Goal: Task Accomplishment & Management: Manage account settings

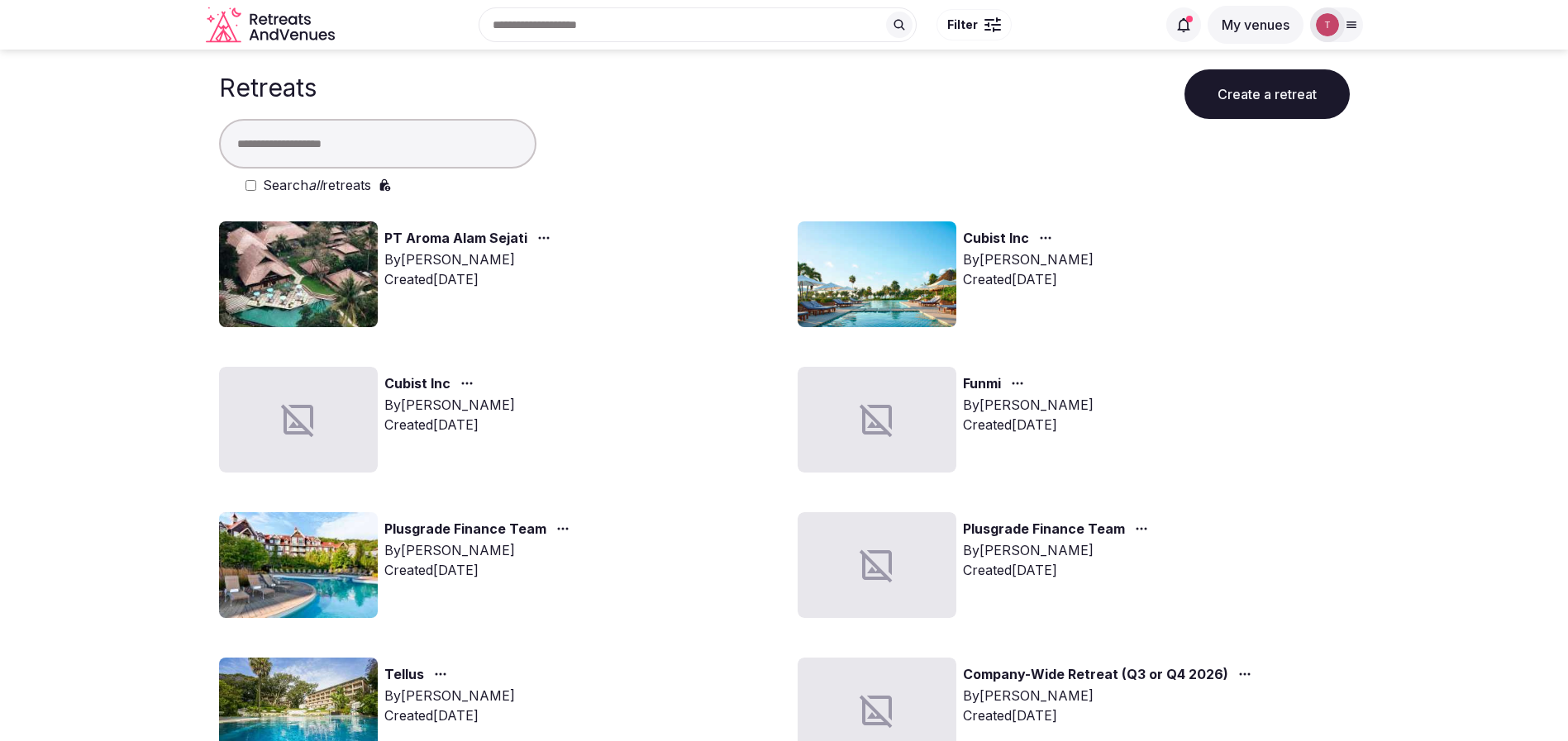
click at [328, 269] on img at bounding box center [298, 273] width 159 height 105
click at [320, 280] on img at bounding box center [298, 273] width 159 height 105
click at [511, 236] on link "PT Aroma Alam Sejati" at bounding box center [456, 238] width 143 height 21
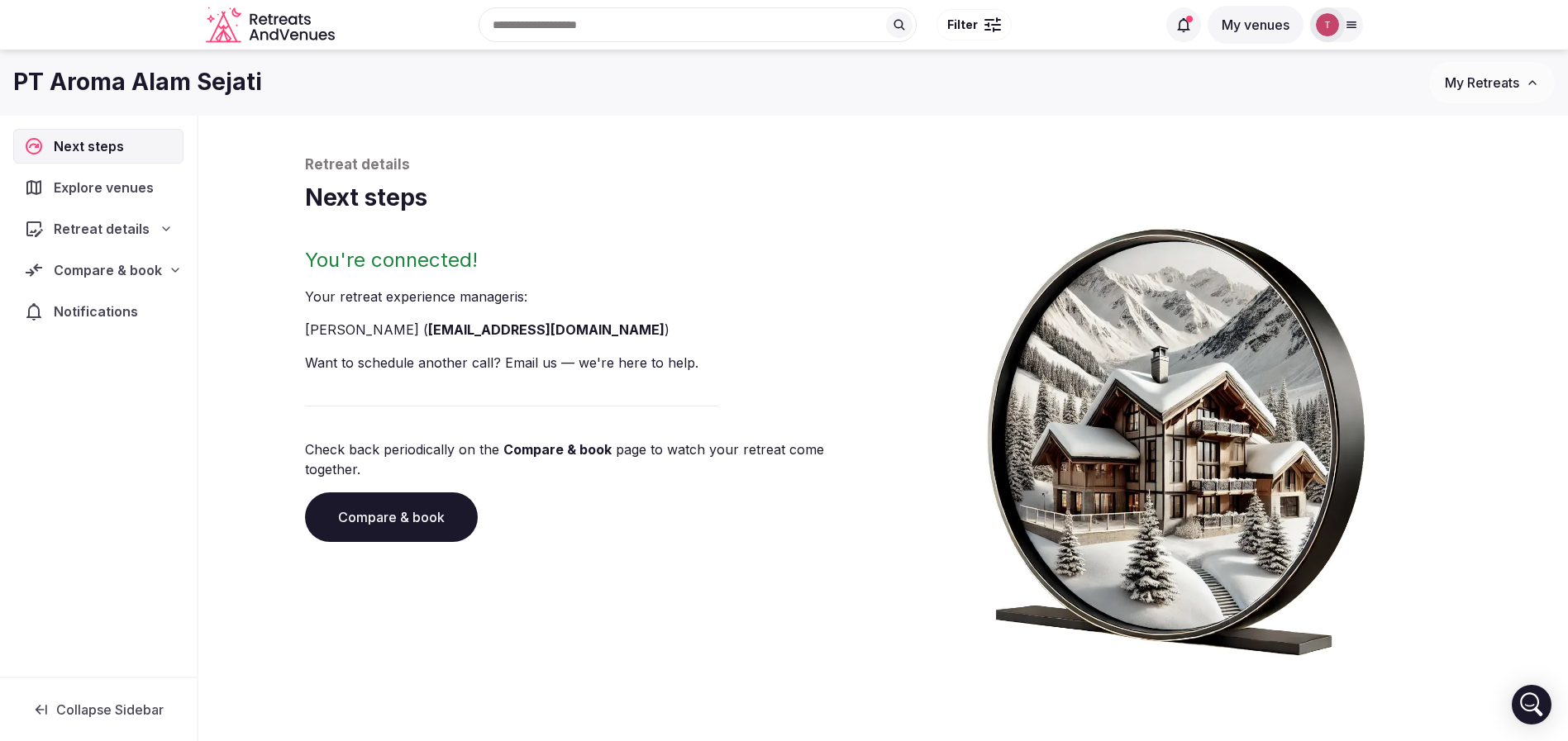
click at [423, 512] on link "Compare & book" at bounding box center [391, 517] width 172 height 50
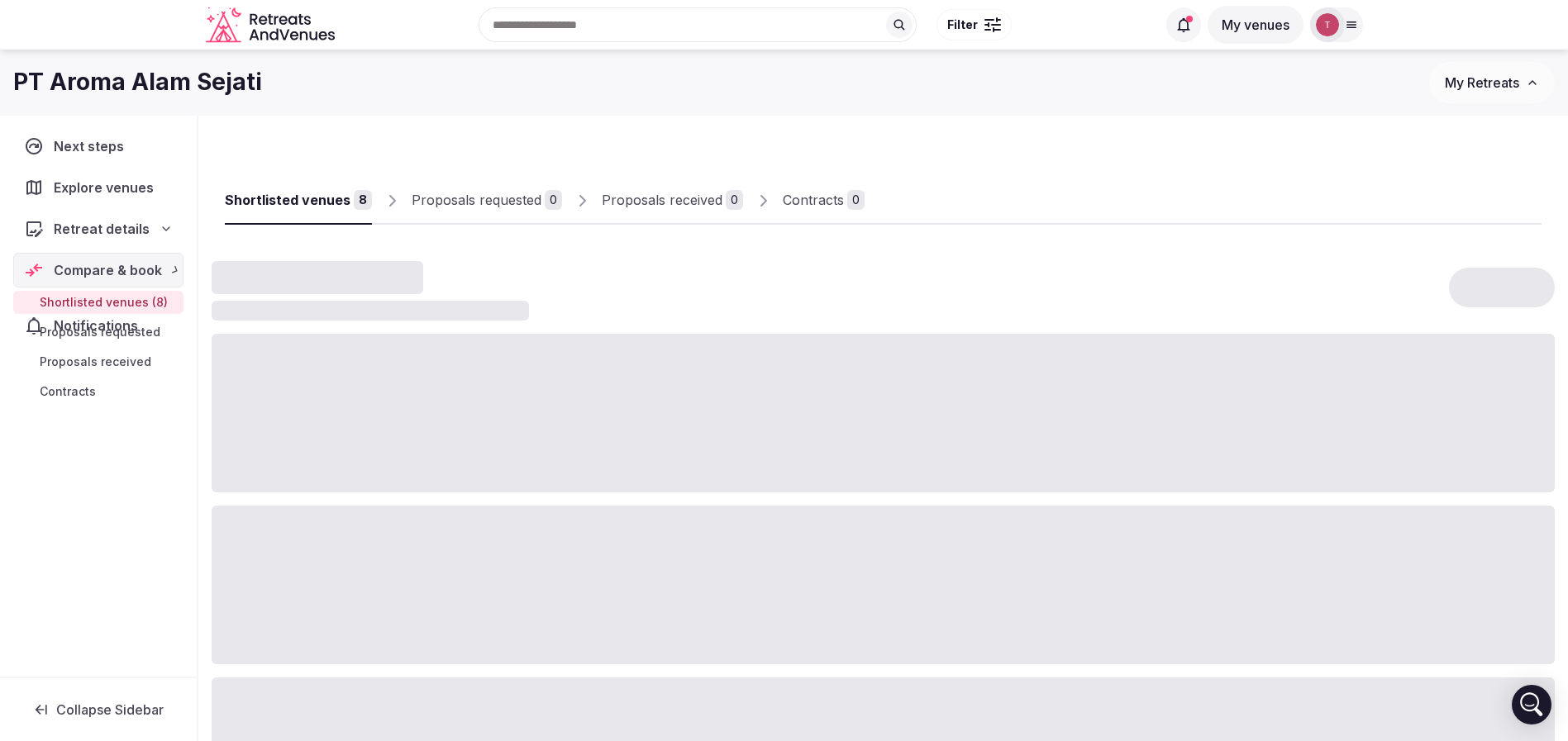
click at [423, 512] on div at bounding box center [884, 584] width 1343 height 159
click at [644, 22] on input "text" at bounding box center [697, 25] width 438 height 35
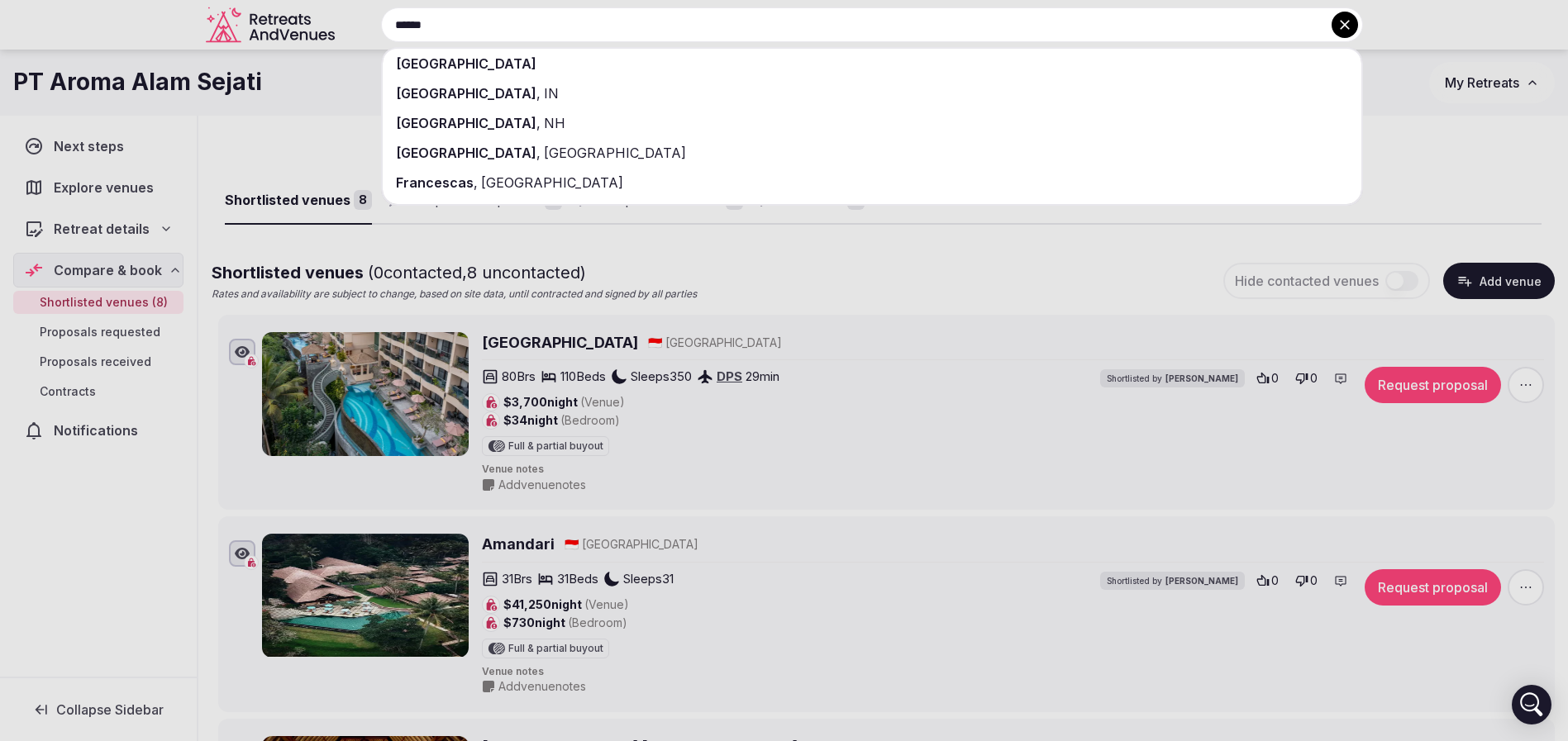
type input "******"
click at [633, 71] on div "France" at bounding box center [872, 63] width 978 height 29
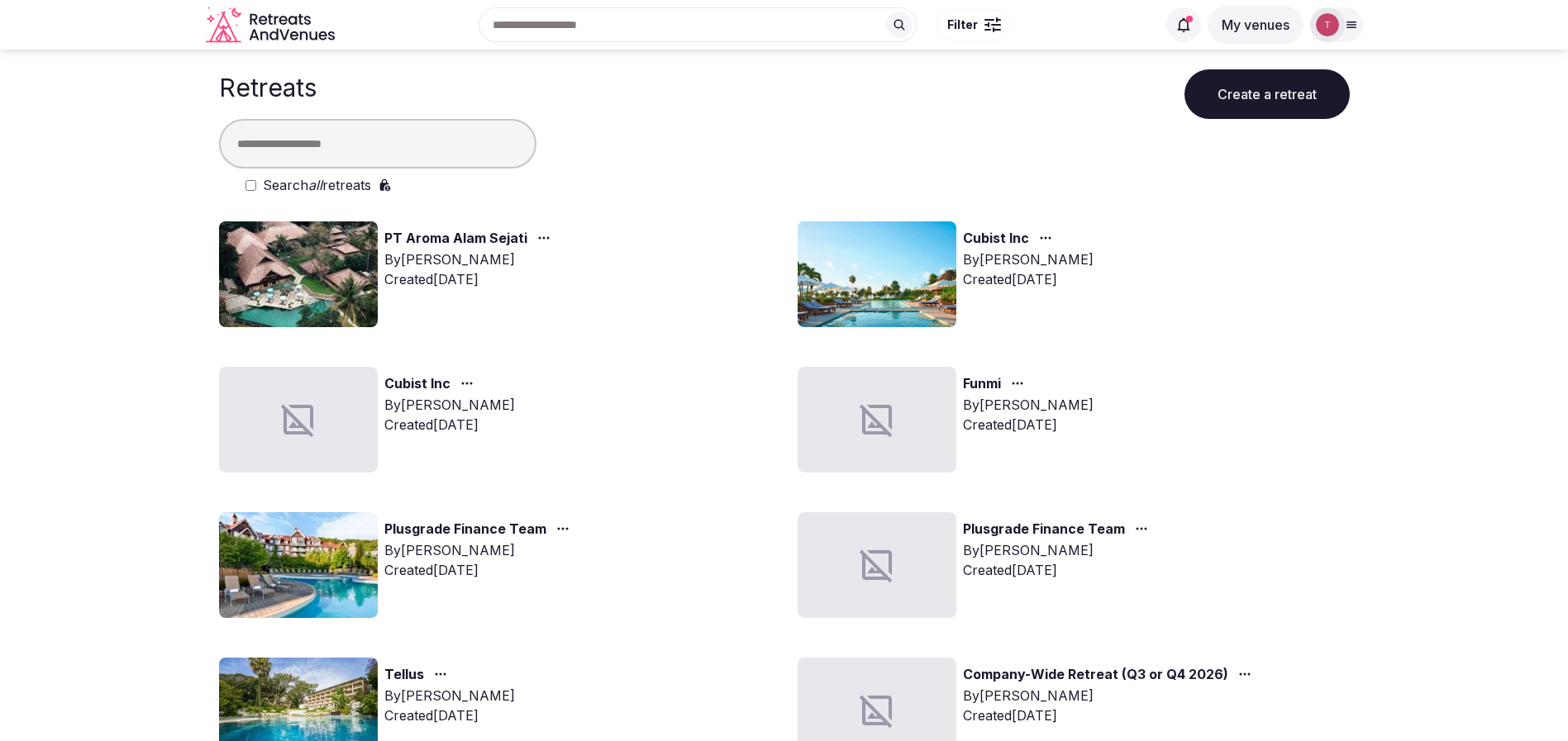
click at [851, 262] on img at bounding box center [876, 273] width 159 height 105
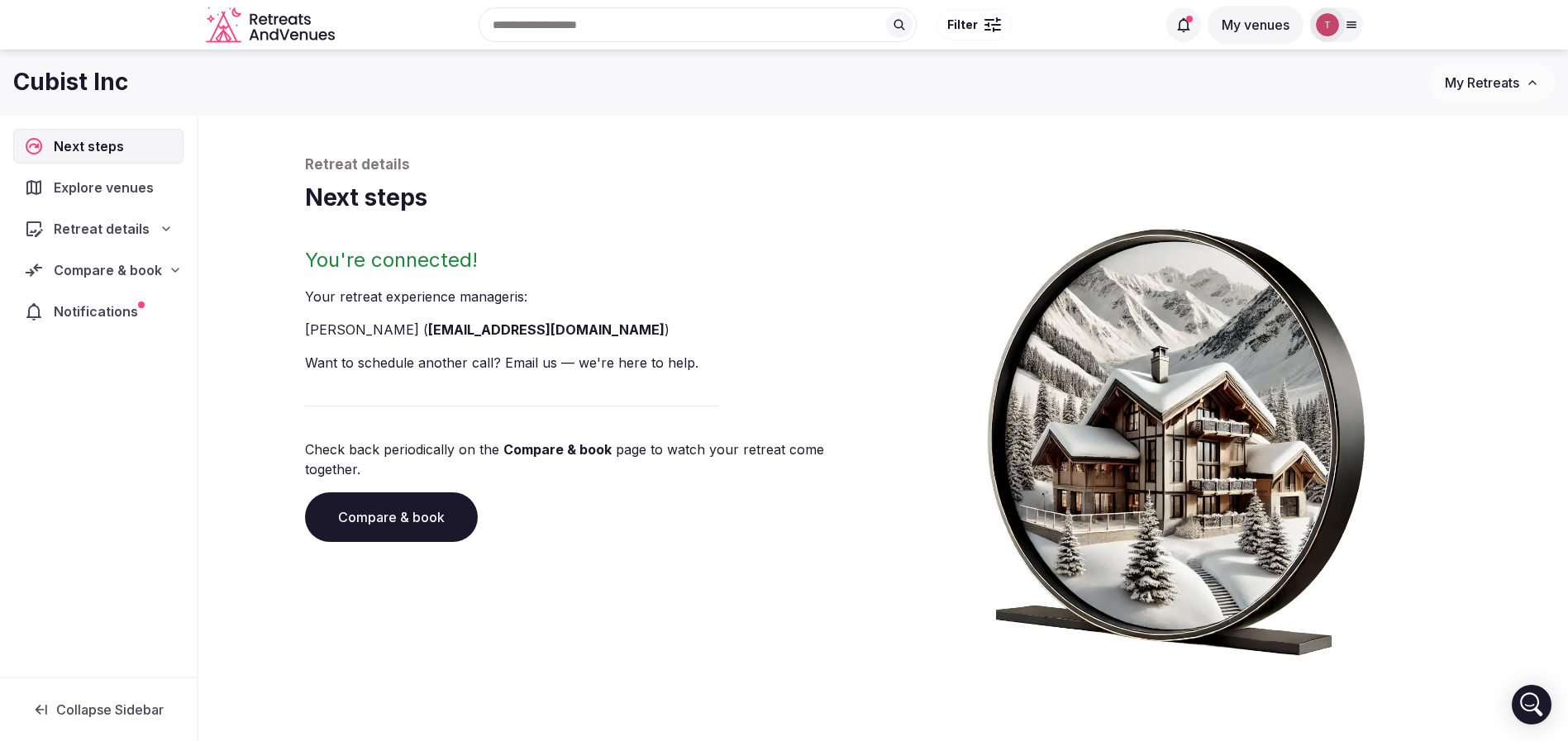
click at [419, 492] on link "Compare & book" at bounding box center [391, 517] width 172 height 50
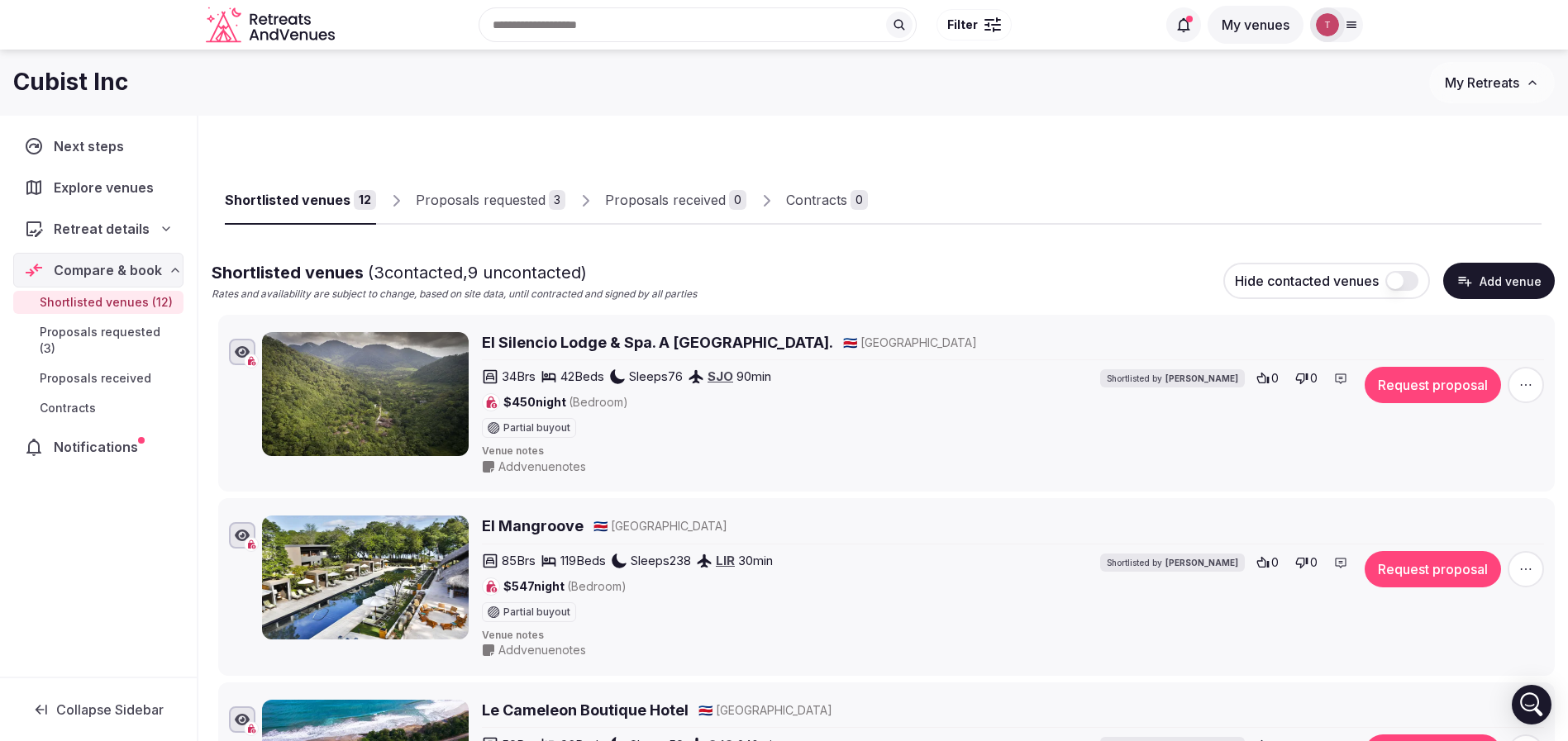
click at [499, 195] on div "Proposals requested" at bounding box center [480, 200] width 129 height 20
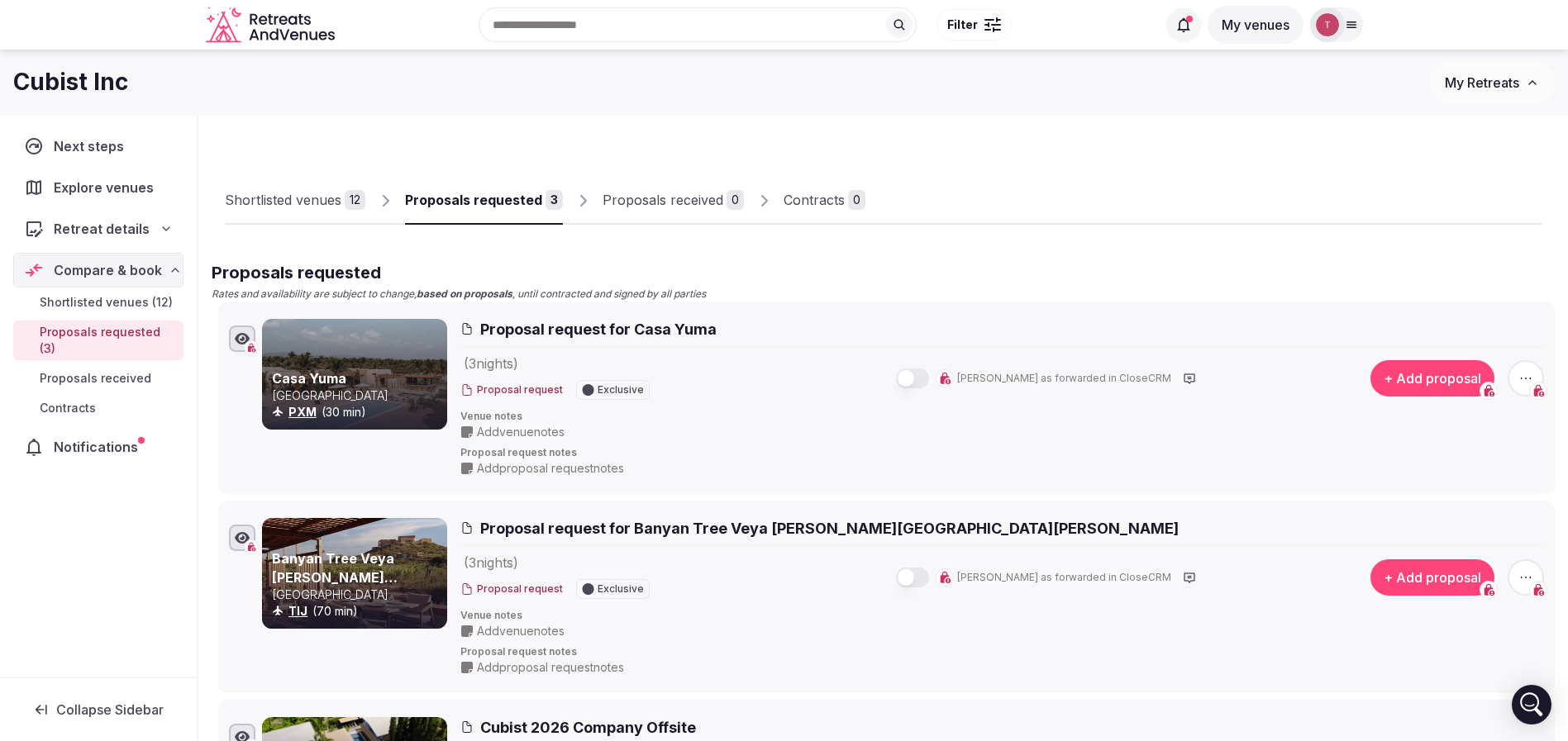
click at [307, 195] on div "Shortlisted venues" at bounding box center [283, 200] width 117 height 20
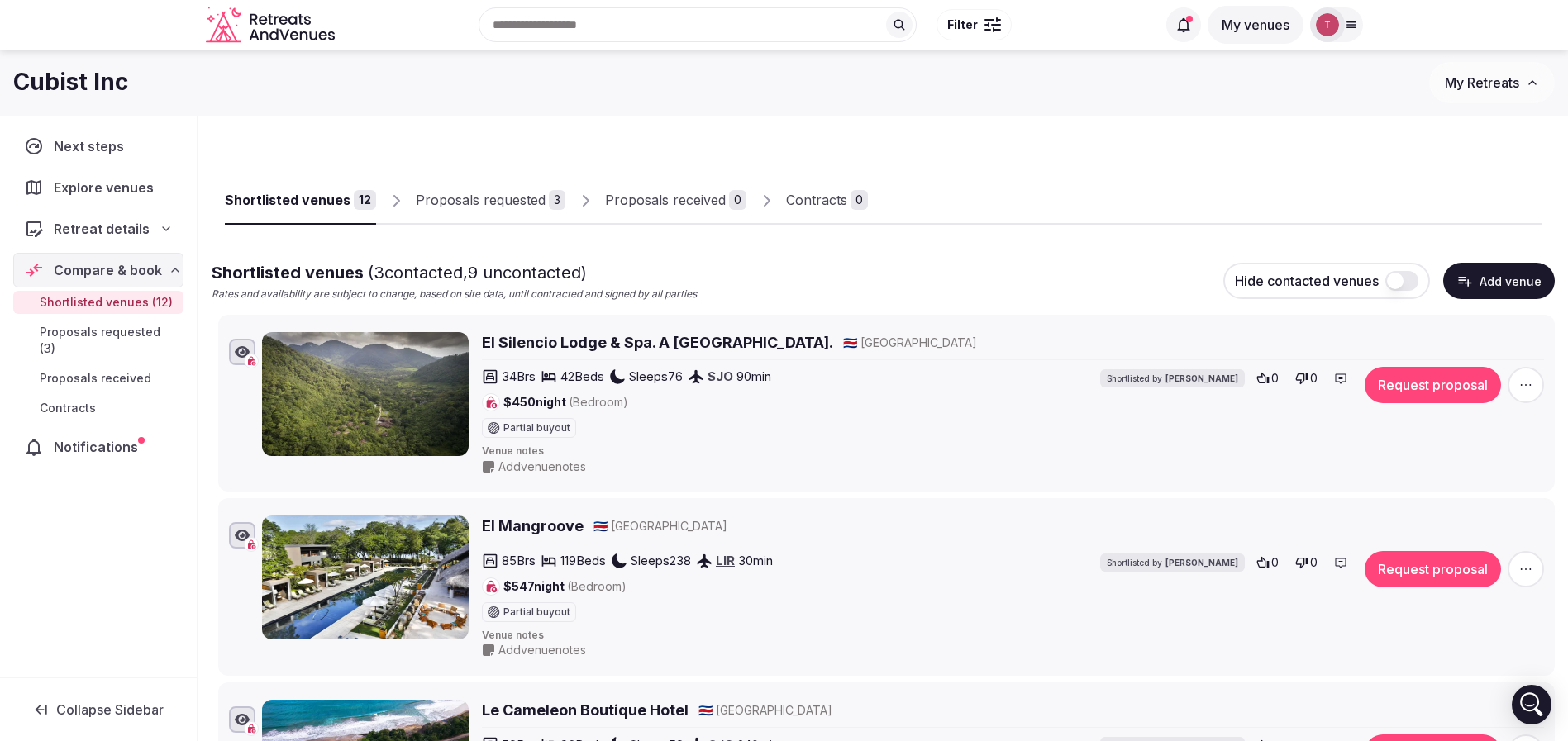
click at [624, 17] on div "Recent searches France Ubud, Gianyar Regency, Bali, Indonesia Bali, Indonesia C…" at bounding box center [749, 24] width 815 height 71
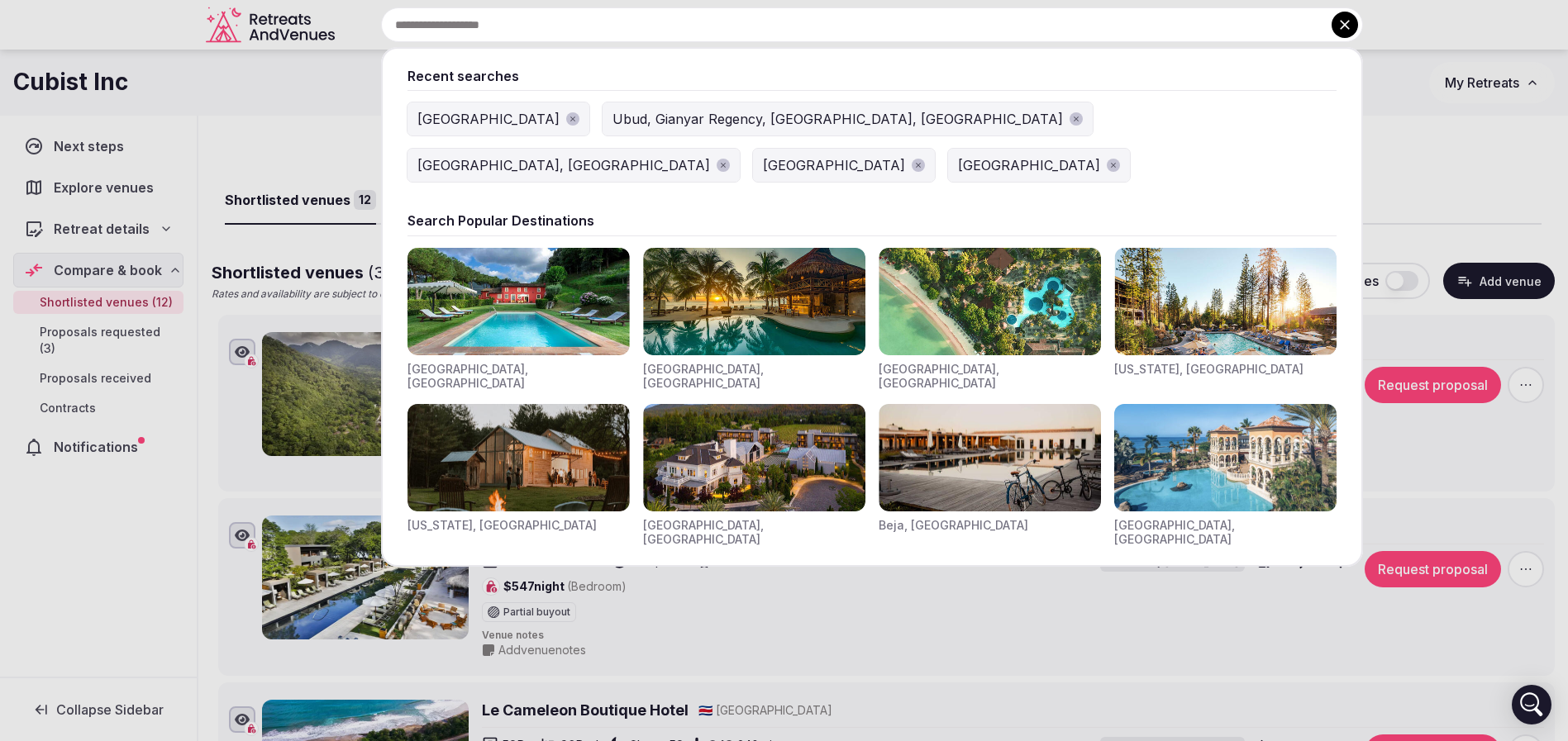
click at [445, 126] on div "[GEOGRAPHIC_DATA]" at bounding box center [488, 119] width 142 height 20
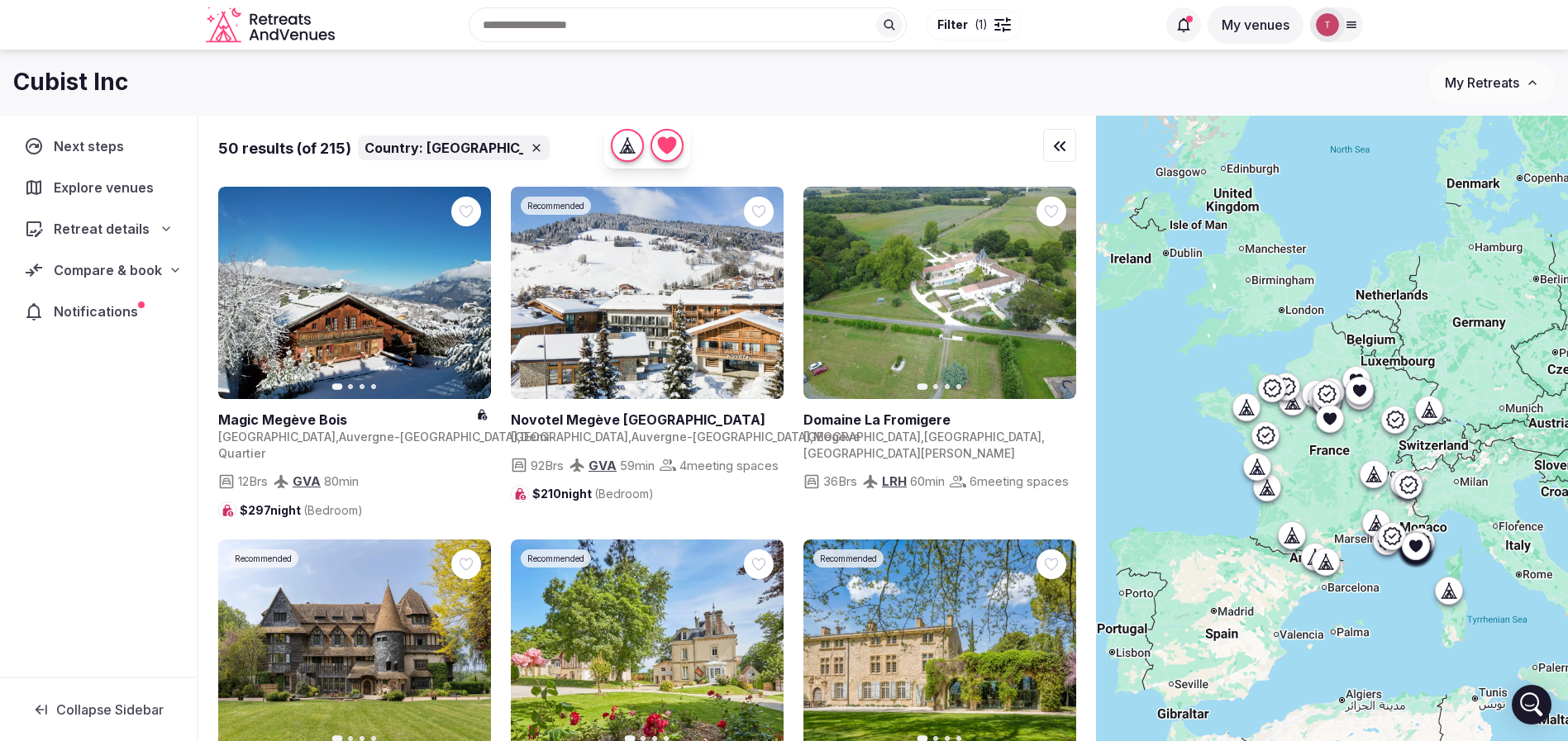
click at [549, 22] on div "Recent searches France Ubud, Gianyar Regency, Bali, Indonesia Bali, Indonesia C…" at bounding box center [749, 24] width 815 height 71
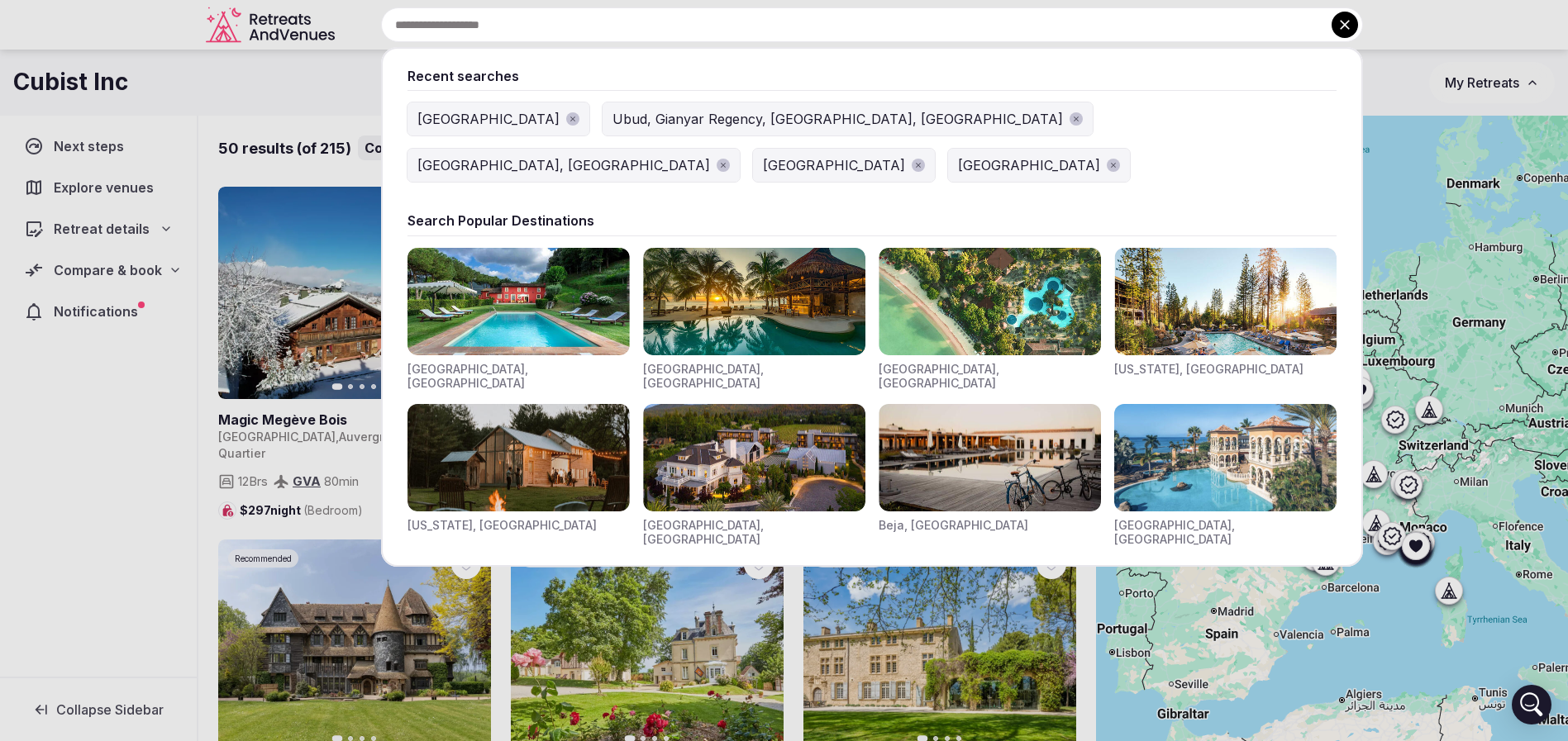
click at [268, 79] on div at bounding box center [784, 370] width 1568 height 741
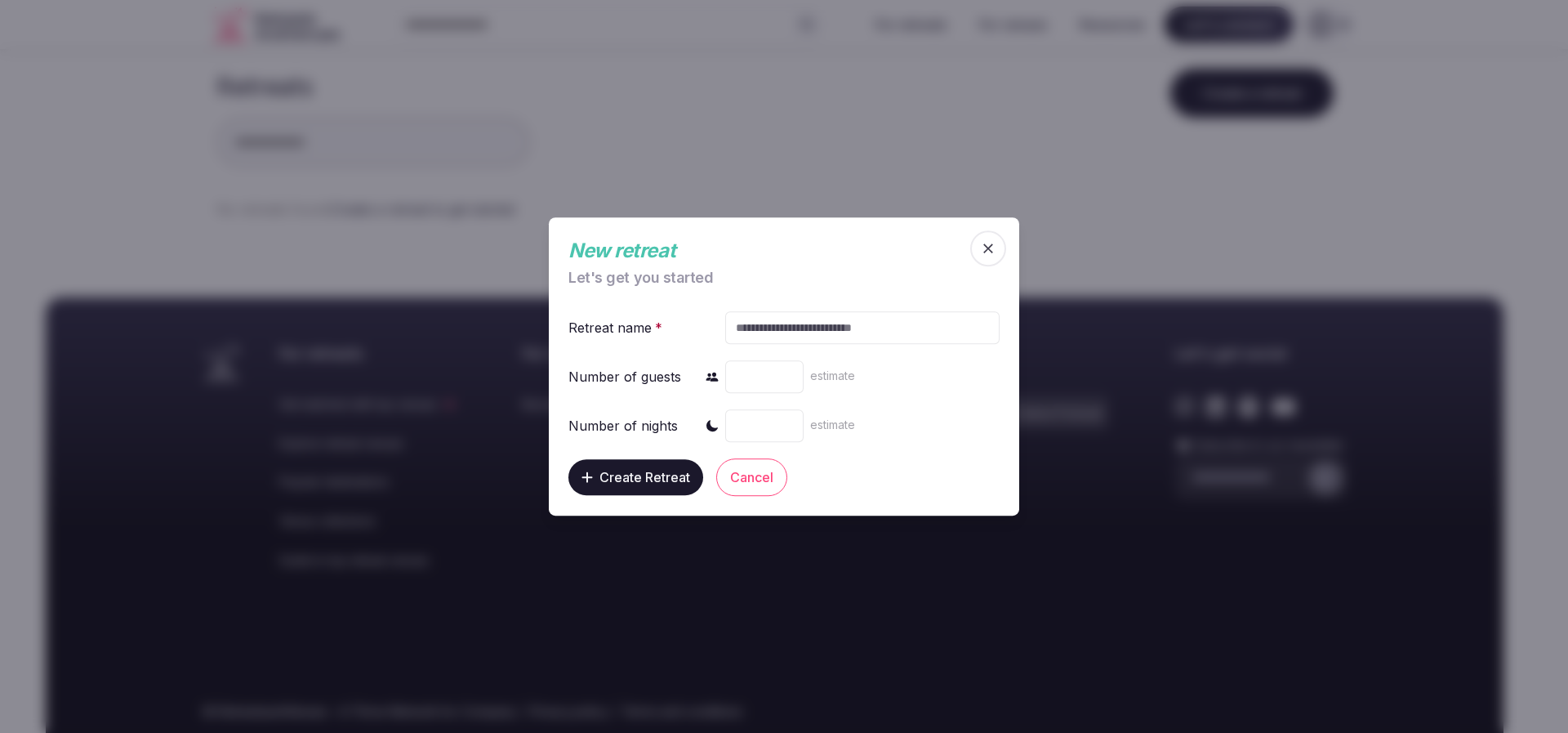
click at [991, 251] on icon "button" at bounding box center [988, 248] width 10 height 10
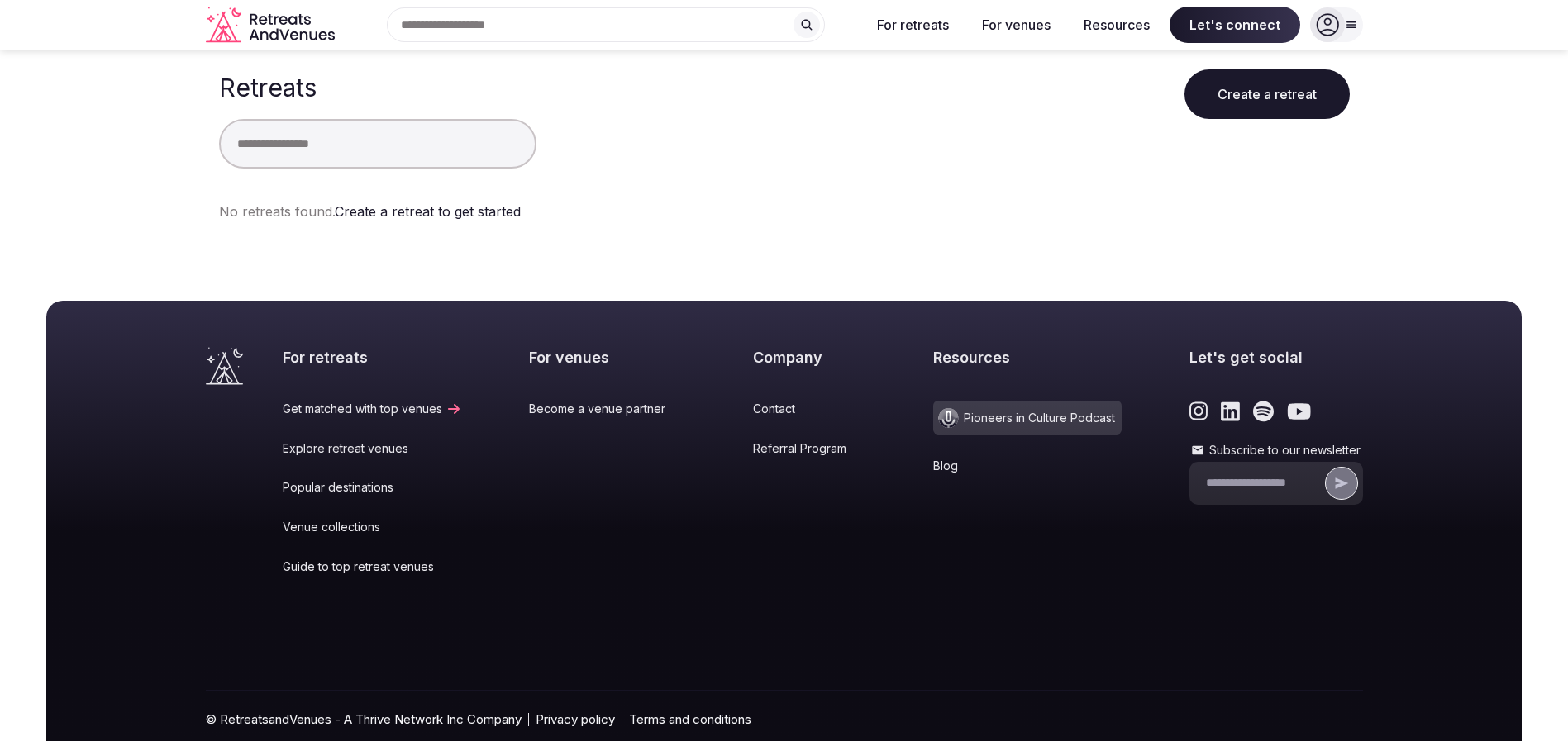
click at [1348, 19] on icon at bounding box center [1351, 25] width 13 height 13
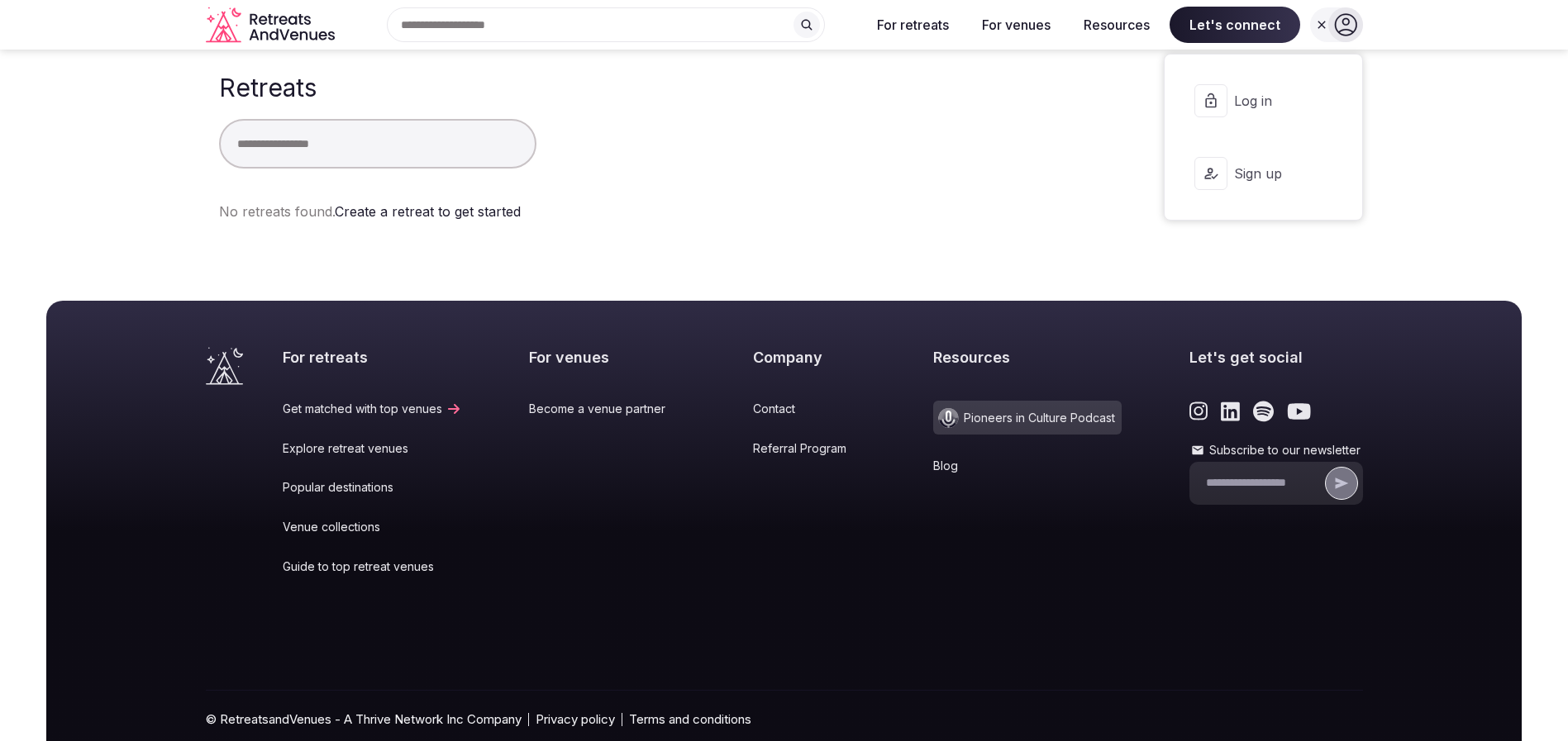
click at [1270, 106] on span "Log in" at bounding box center [1273, 101] width 79 height 18
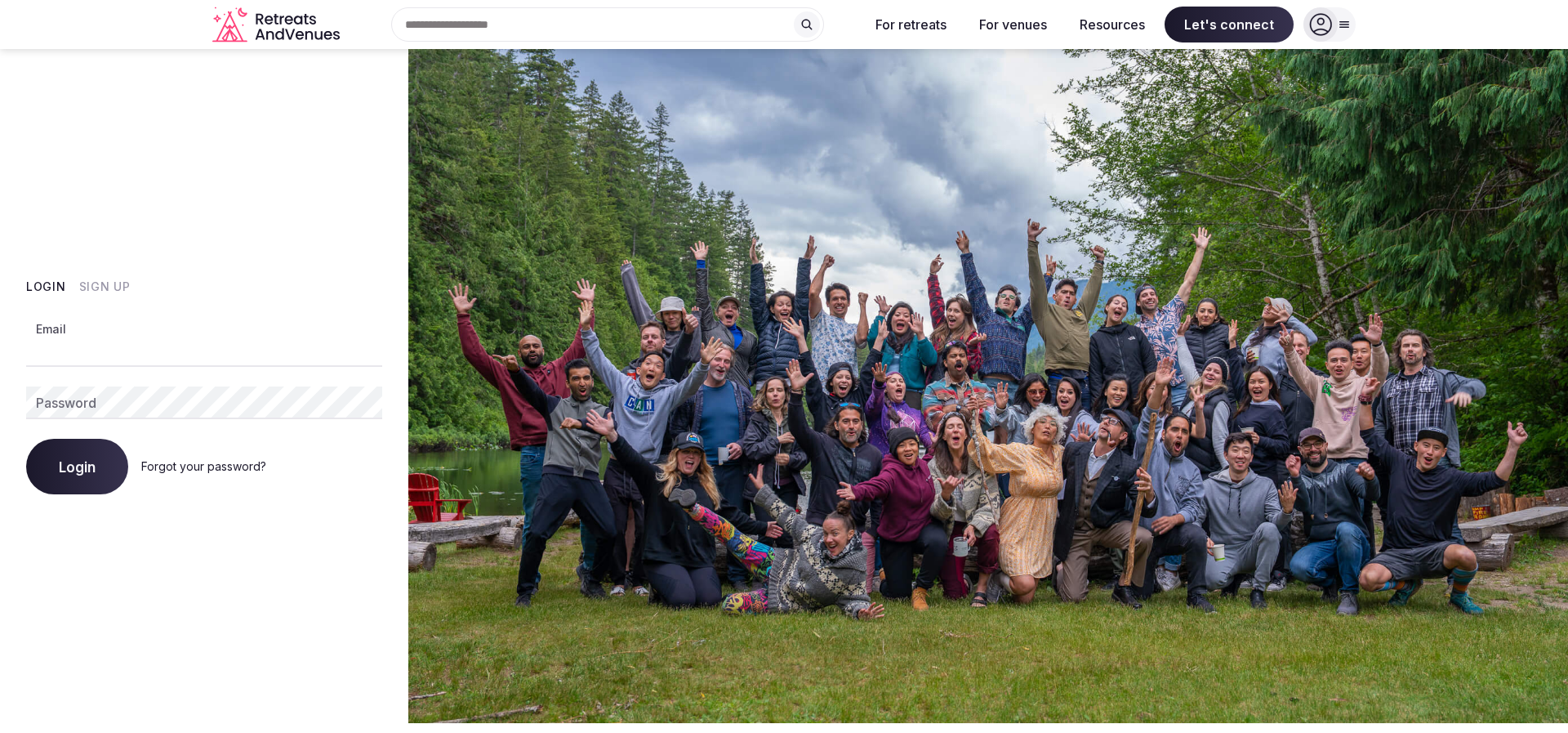
click at [245, 350] on input "Email" at bounding box center [204, 350] width 356 height 33
type input "**********"
click at [75, 484] on button "Login" at bounding box center [77, 466] width 102 height 55
click at [92, 473] on span "Login" at bounding box center [77, 466] width 37 height 16
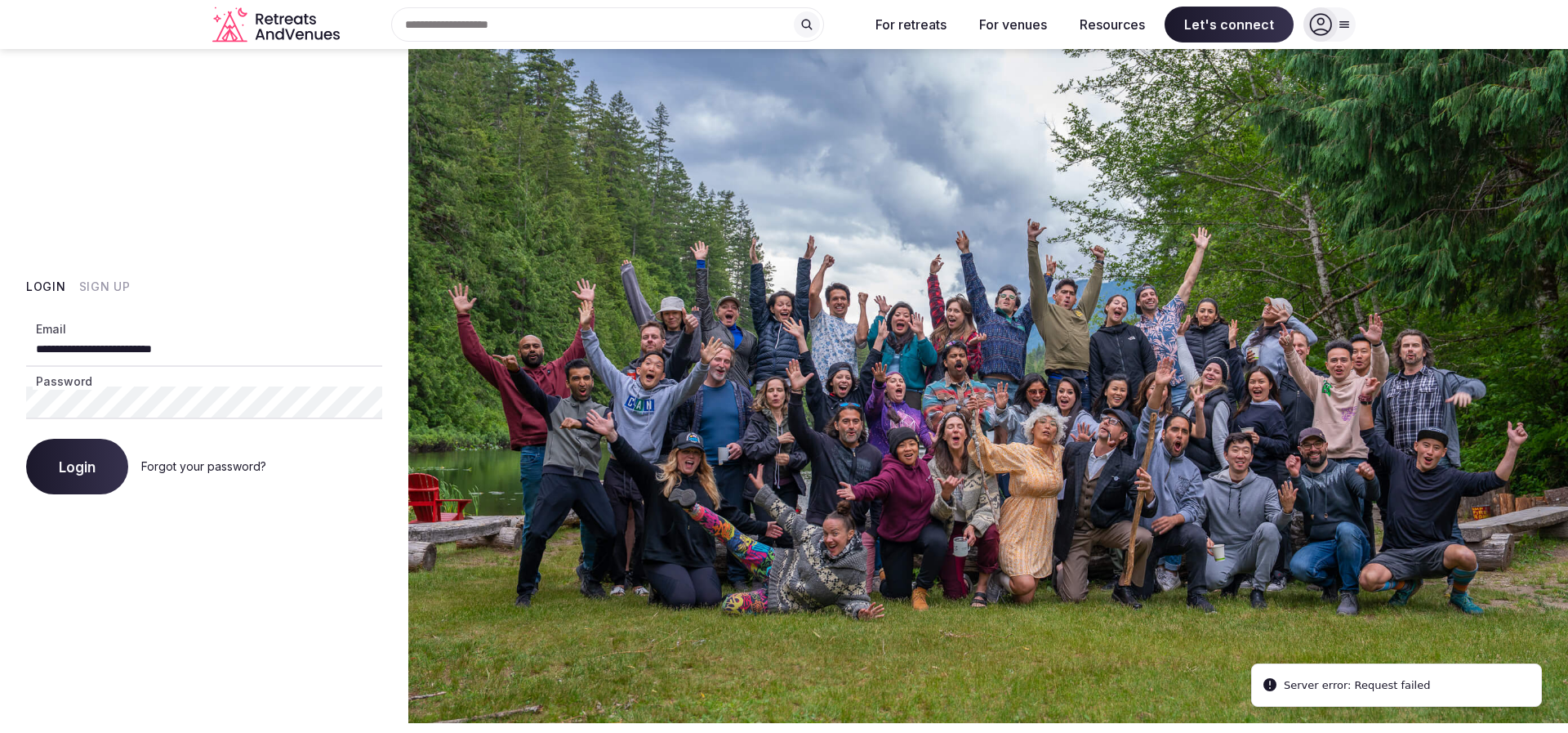
click at [84, 455] on button "Login" at bounding box center [77, 466] width 102 height 55
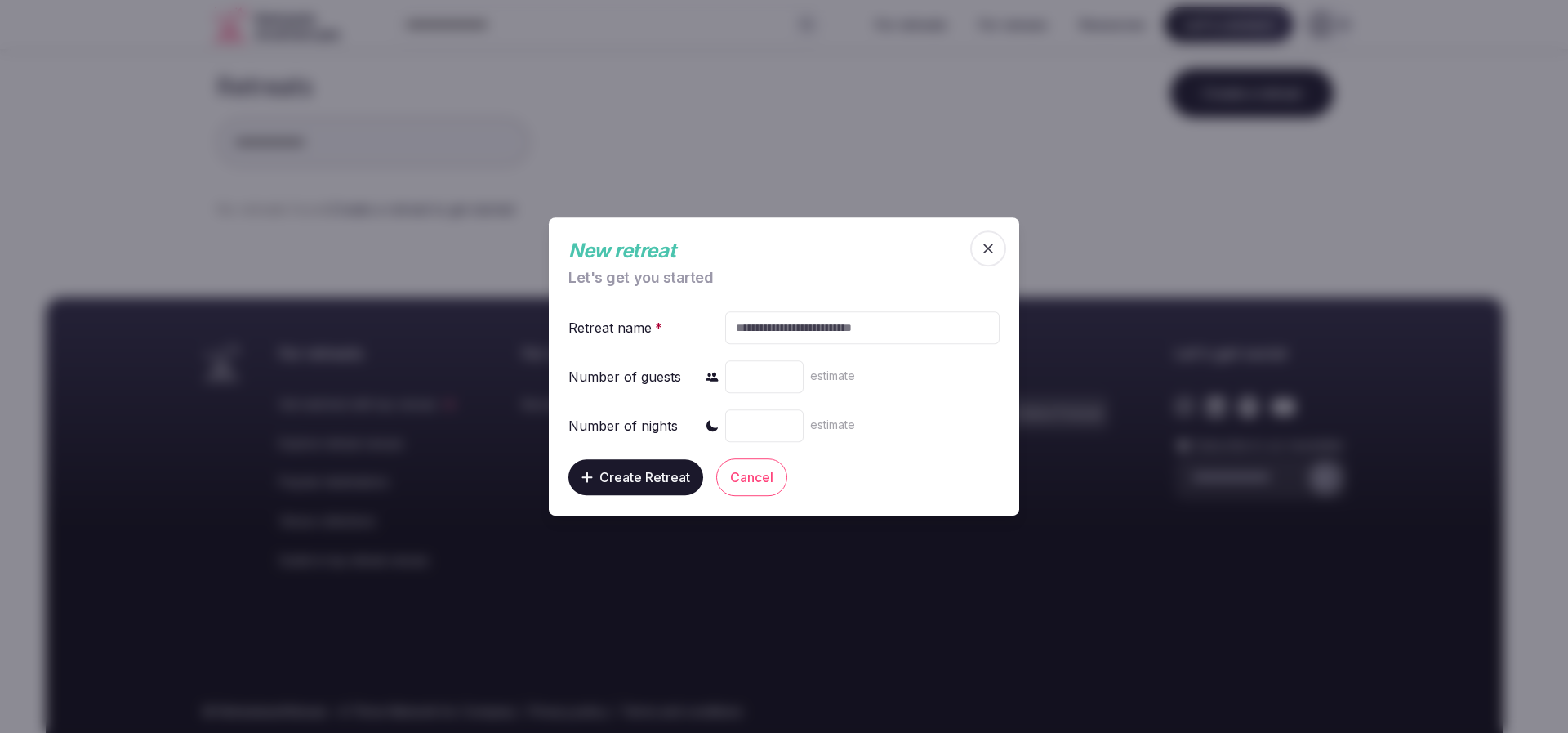
click at [999, 246] on span "button" at bounding box center [989, 249] width 36 height 36
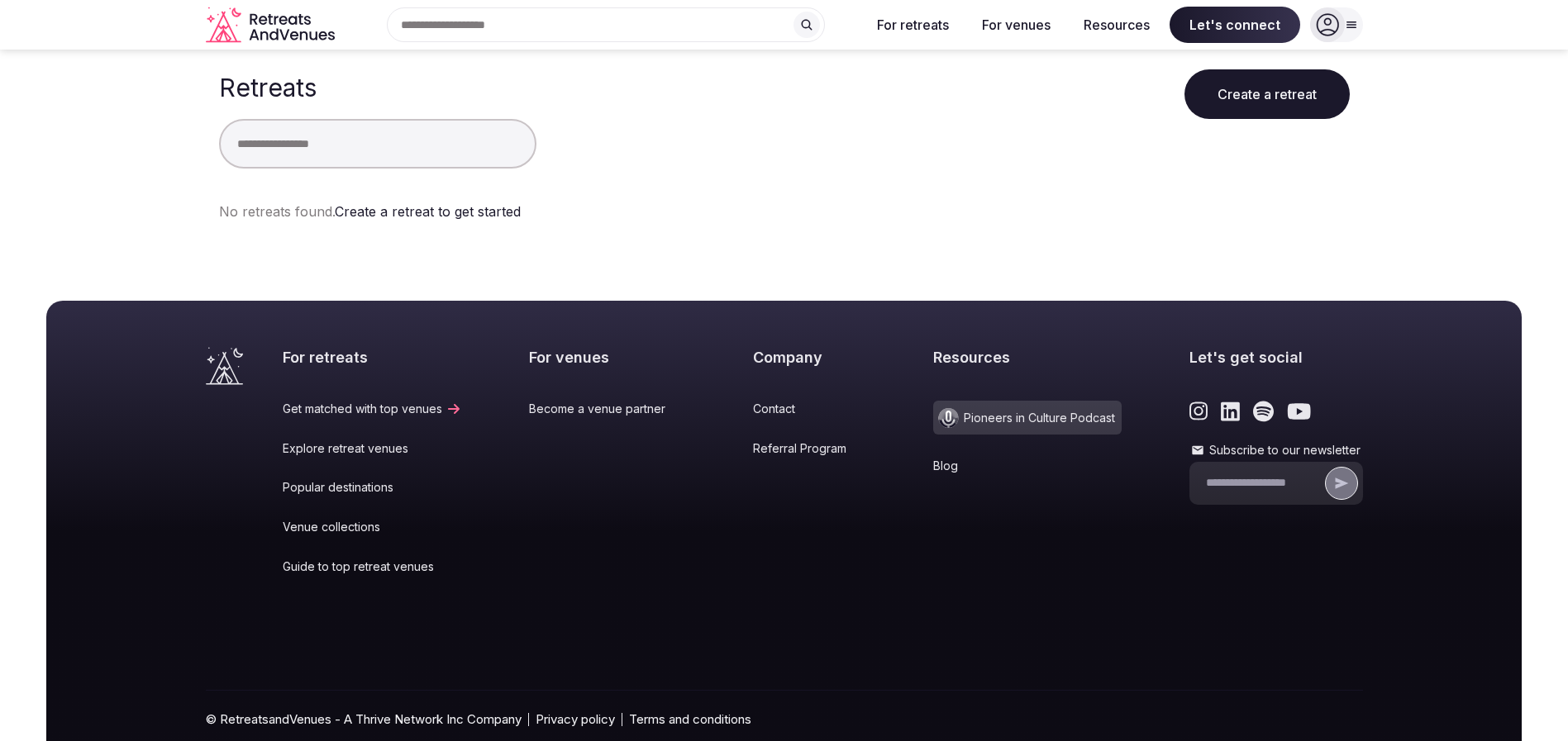
click at [1351, 22] on icon at bounding box center [1351, 25] width 9 height 6
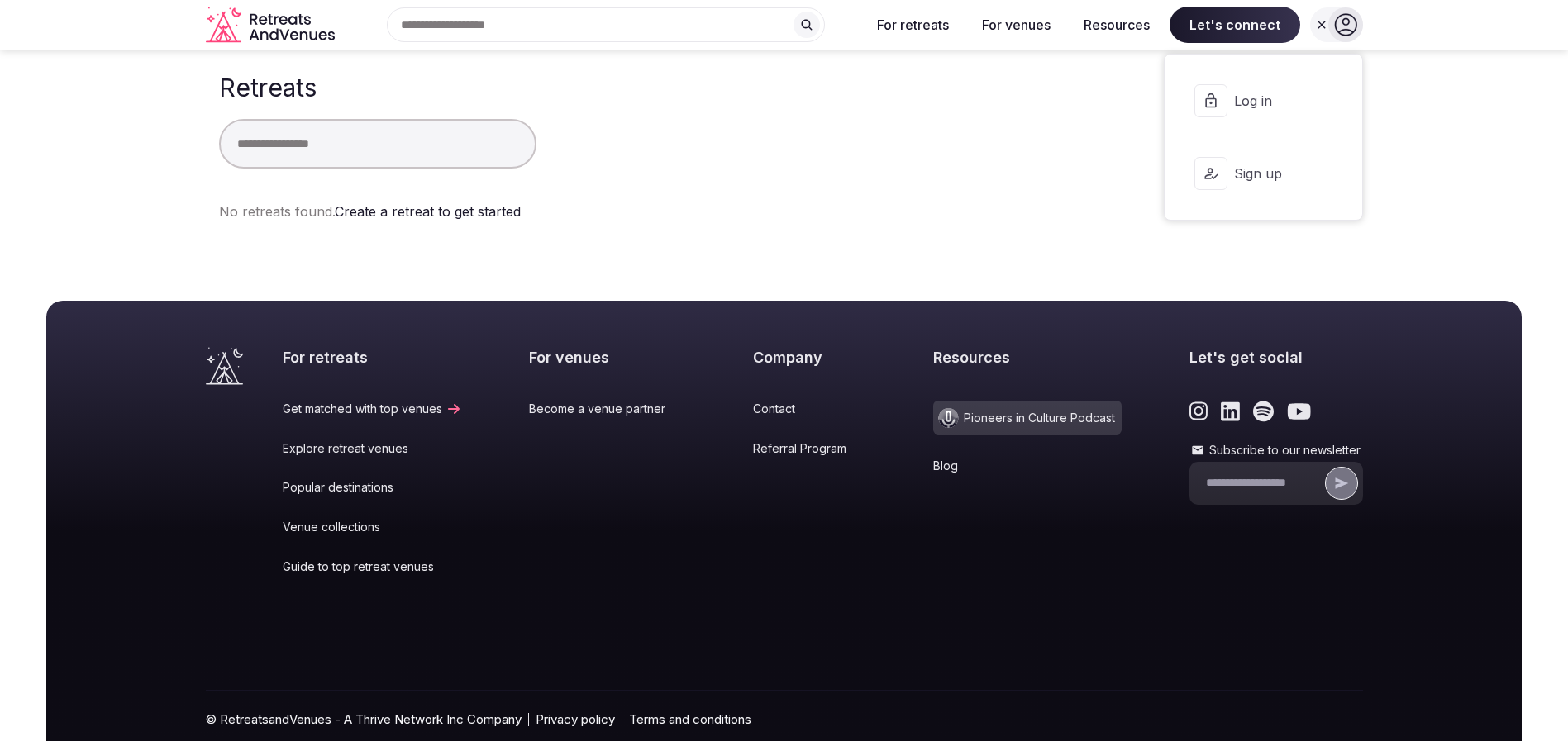
click at [1269, 99] on span "Log in" at bounding box center [1273, 101] width 79 height 18
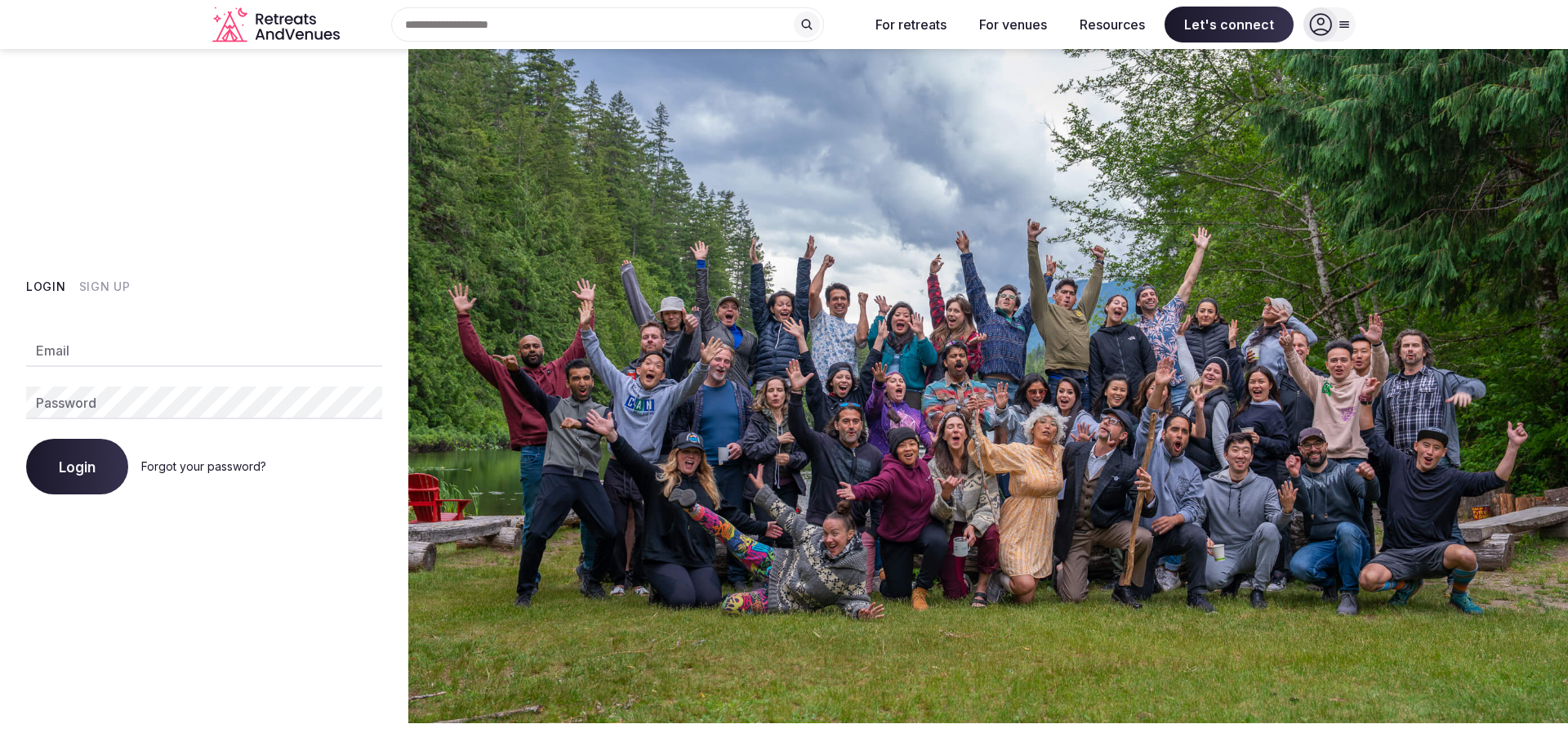
drag, startPoint x: 184, startPoint y: 333, endPoint x: 184, endPoint y: 351, distance: 18.0
click at [184, 334] on input "Email" at bounding box center [204, 350] width 356 height 33
type input "**********"
click at [54, 469] on button "Login" at bounding box center [77, 466] width 102 height 55
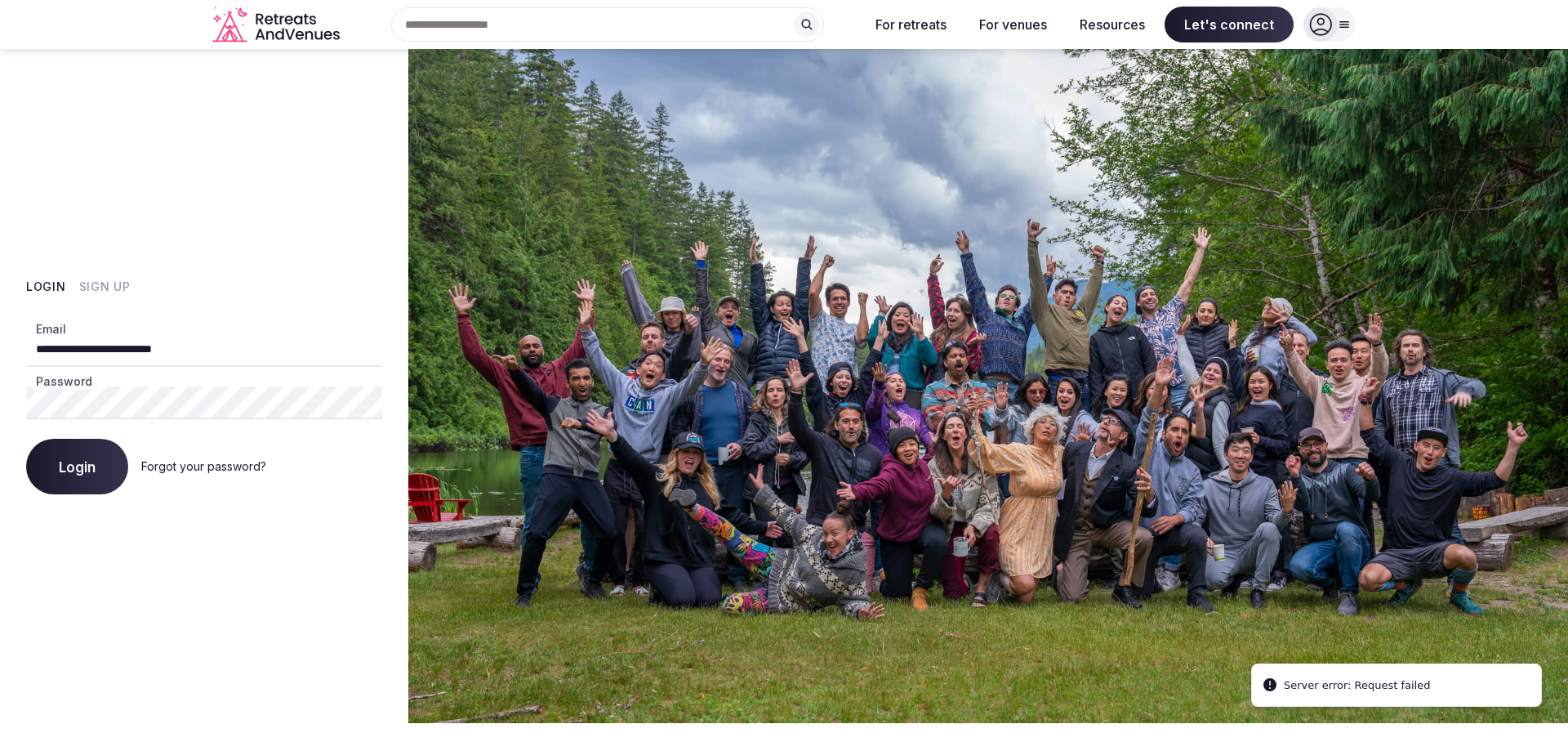
click at [79, 462] on span "Login" at bounding box center [77, 466] width 37 height 16
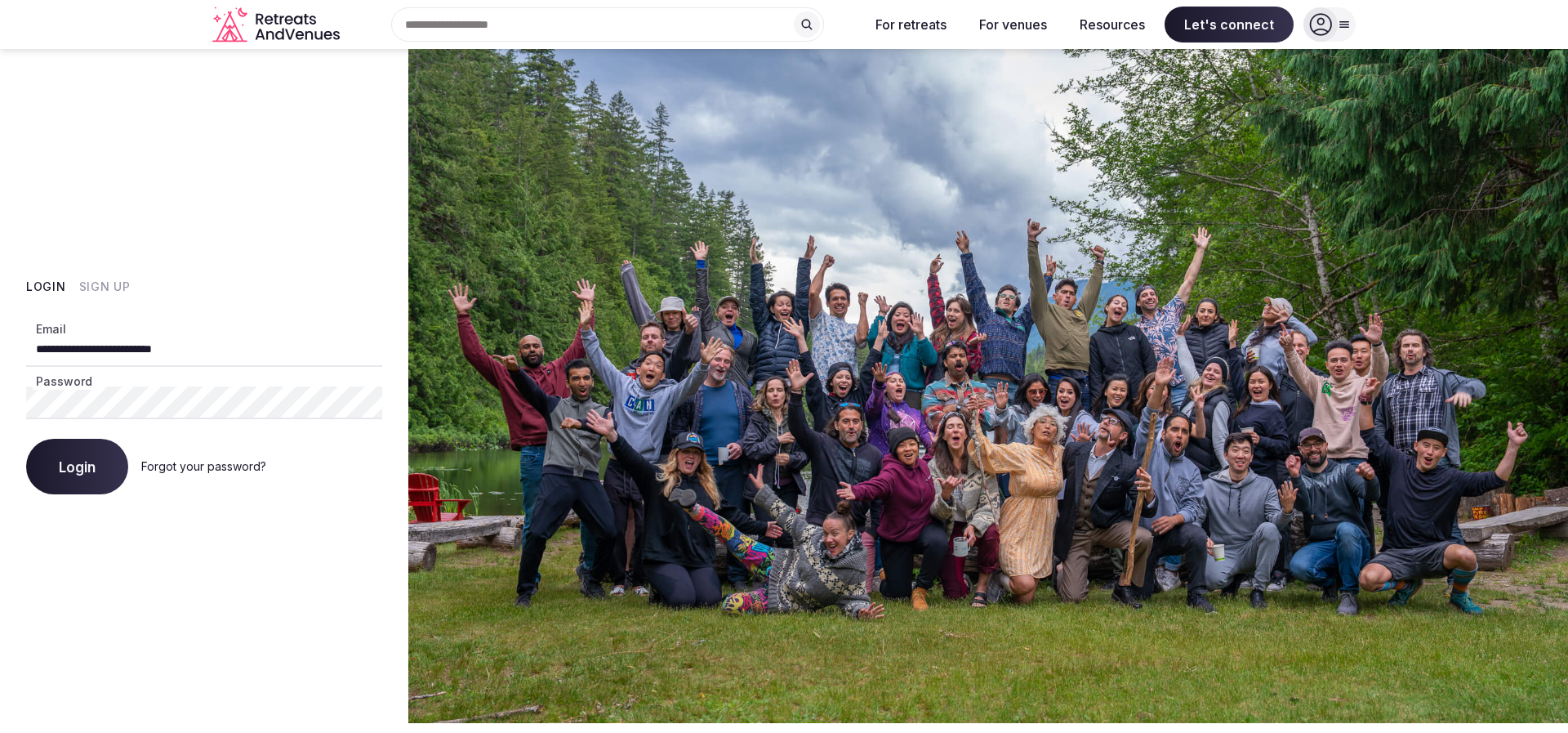
drag, startPoint x: 99, startPoint y: 471, endPoint x: 93, endPoint y: 481, distance: 11.7
click at [96, 474] on button "Login" at bounding box center [77, 466] width 102 height 55
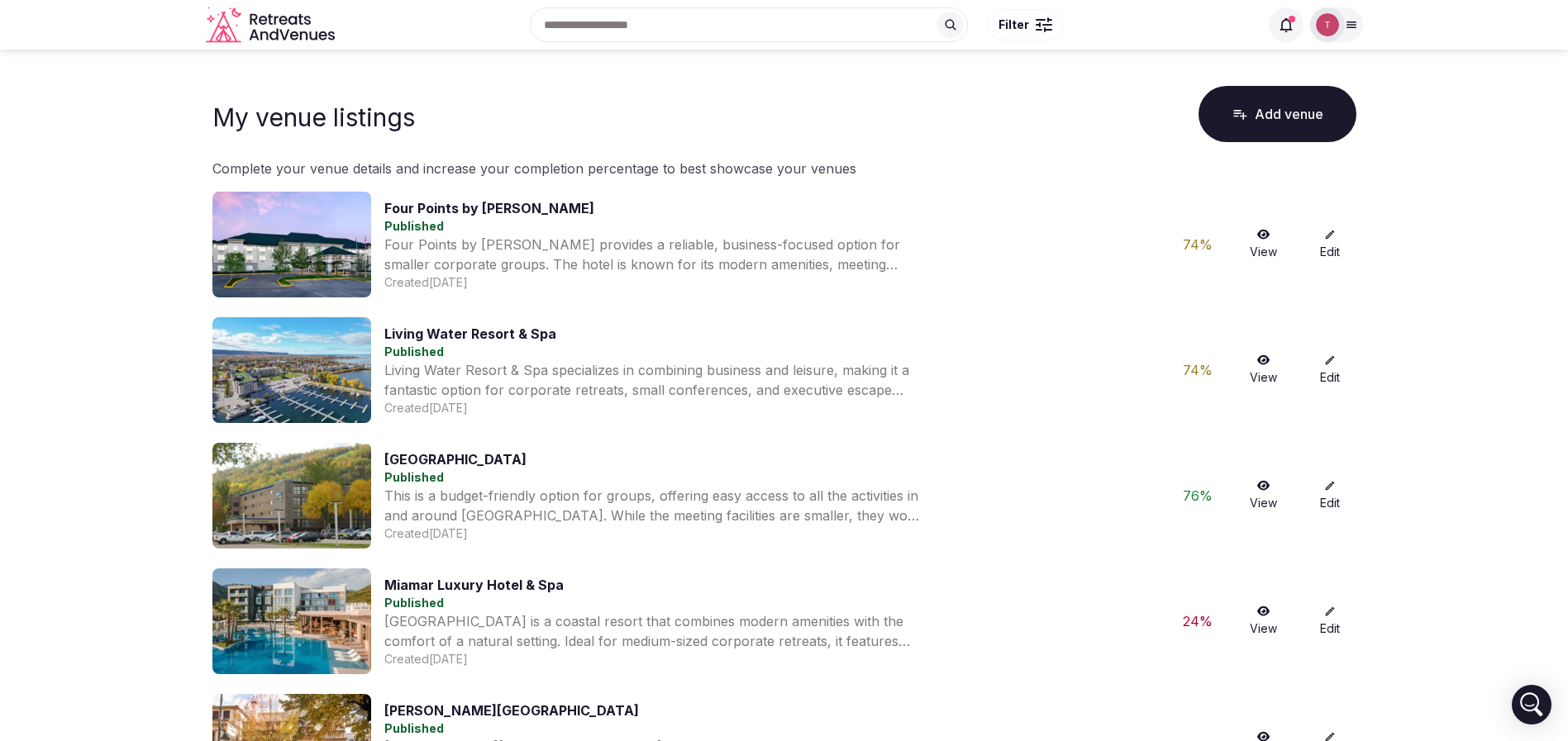
click at [278, 227] on img at bounding box center [291, 244] width 159 height 105
click at [309, 260] on img at bounding box center [291, 244] width 159 height 105
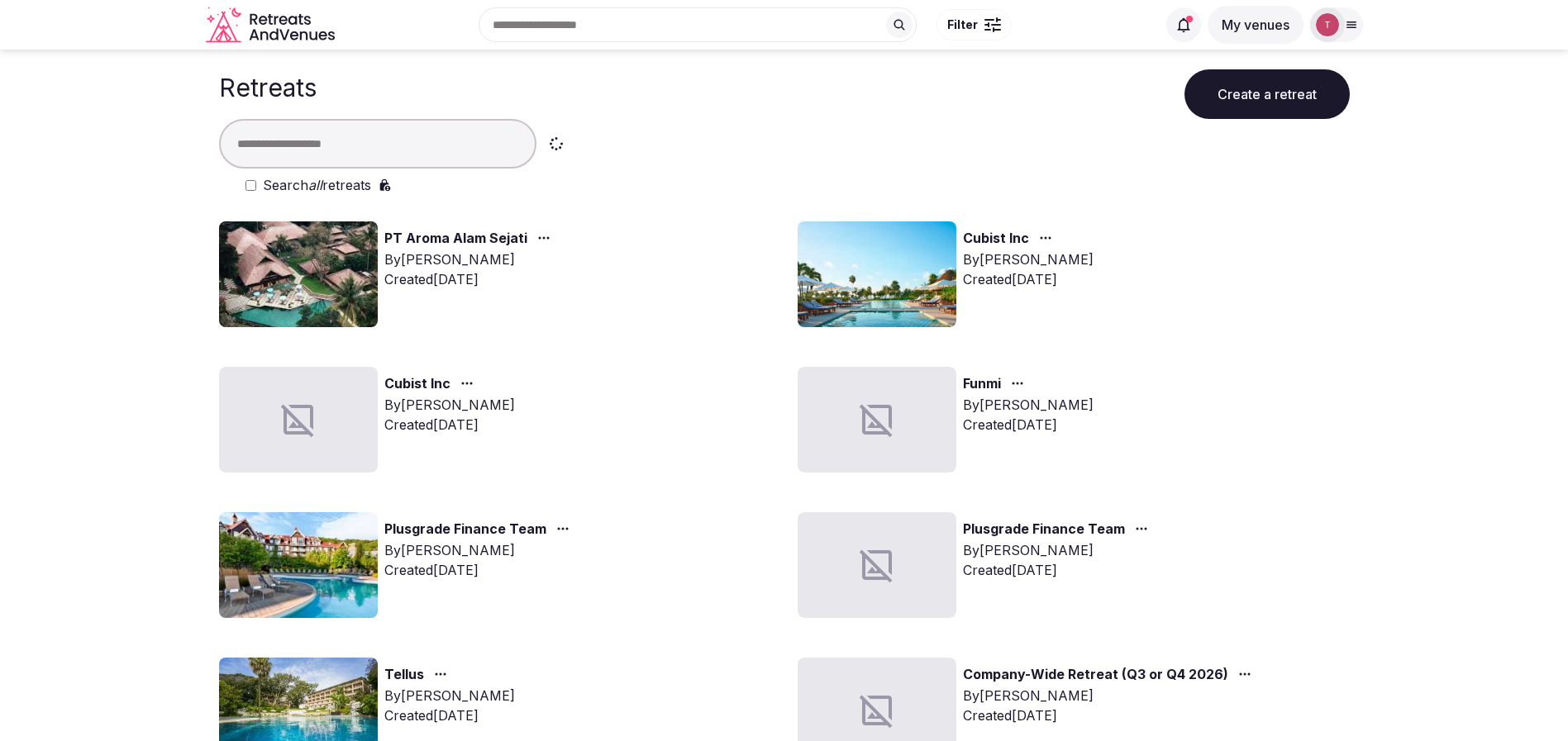
click at [328, 279] on img at bounding box center [298, 273] width 159 height 105
click at [586, 29] on div "Recent searches [GEOGRAPHIC_DATA] Ubud, [GEOGRAPHIC_DATA], [GEOGRAPHIC_DATA], […" at bounding box center [749, 24] width 815 height 71
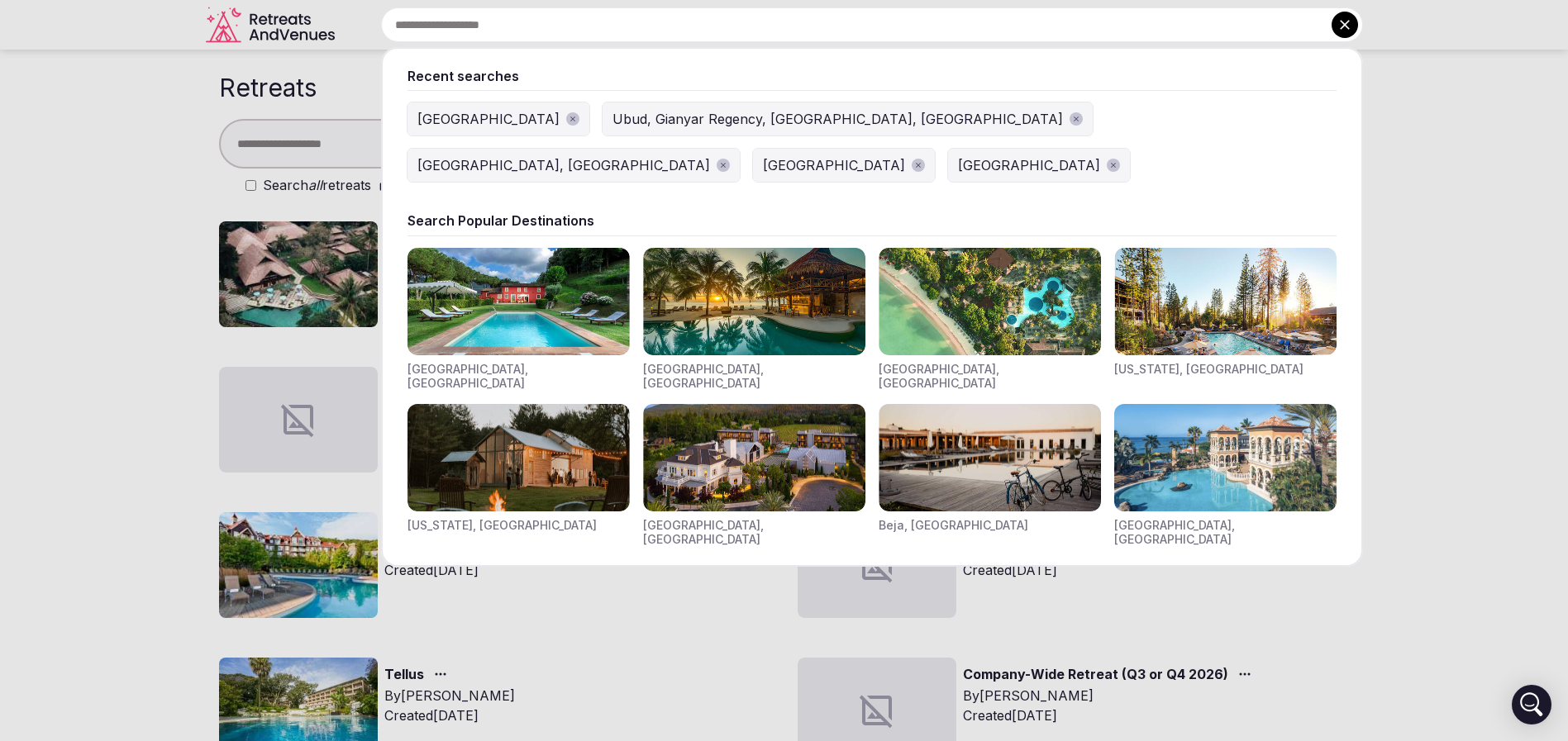
click at [439, 120] on div "[GEOGRAPHIC_DATA]" at bounding box center [488, 119] width 142 height 20
